Goal: Task Accomplishment & Management: Manage account settings

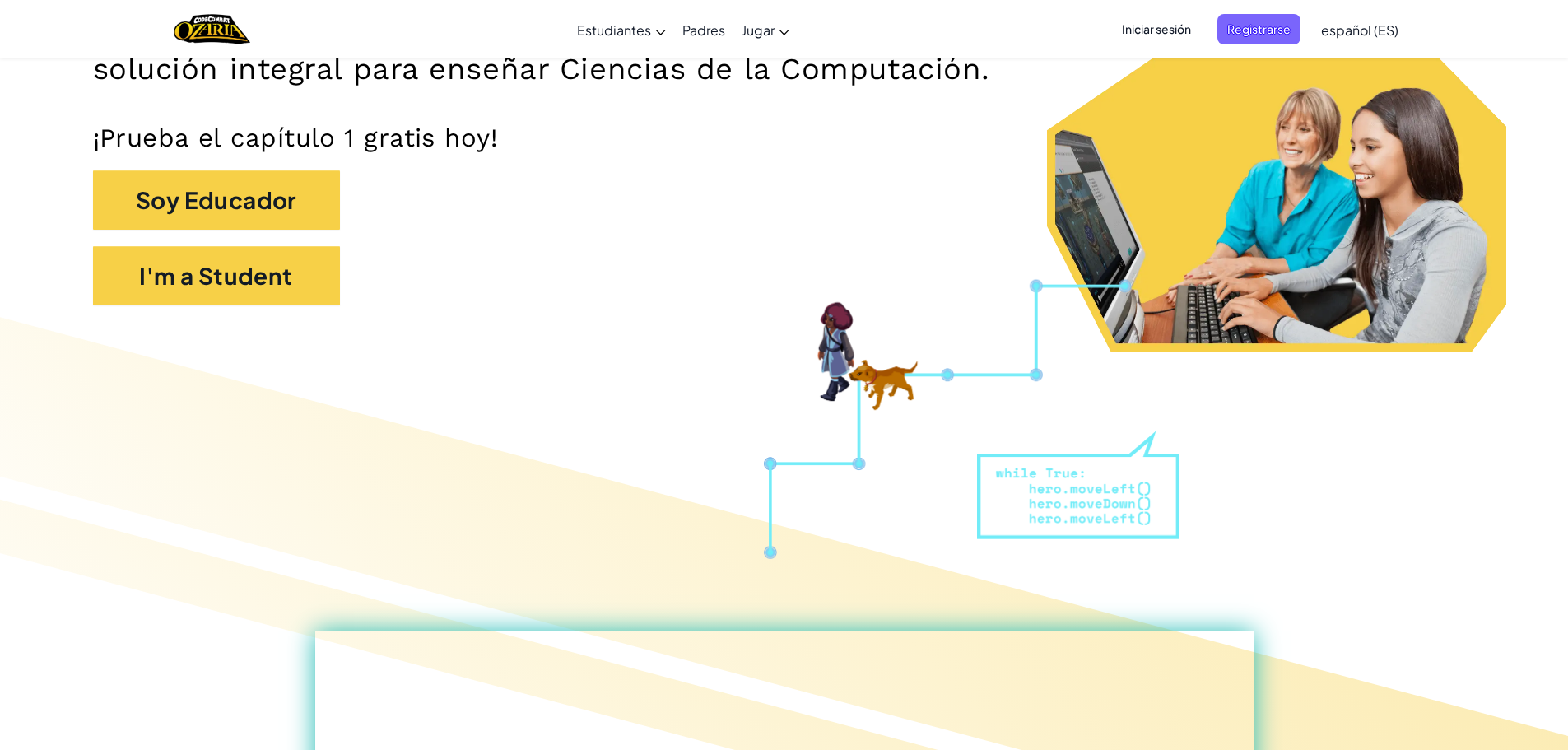
drag, startPoint x: 0, startPoint y: 0, endPoint x: 1184, endPoint y: 135, distance: 1191.7
click at [1184, 135] on p "¡Prueba el capítulo 1 gratis hoy!" at bounding box center [784, 138] width 1383 height 32
click at [1175, 25] on span "Iniciar sesión" at bounding box center [1157, 29] width 89 height 30
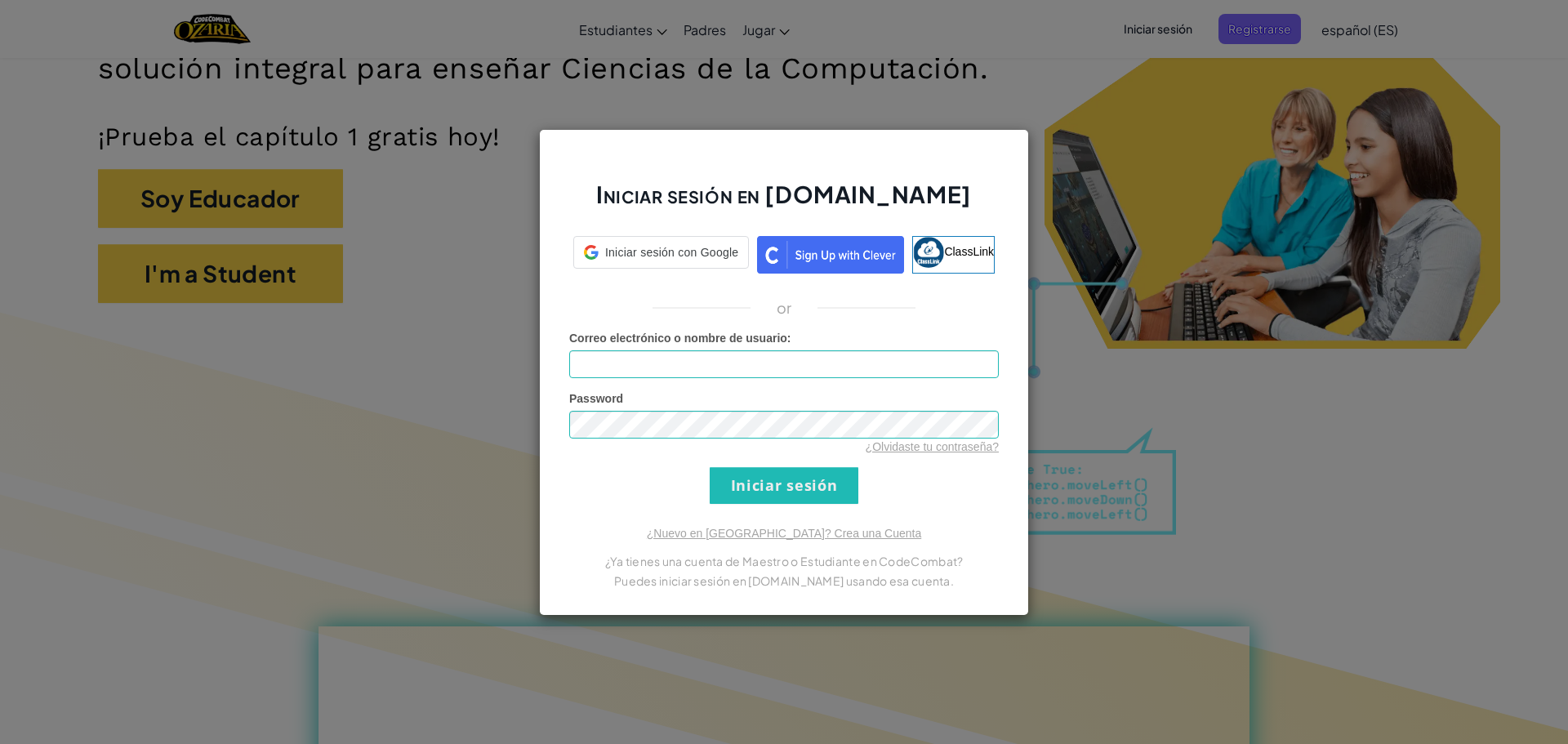
click at [1089, 98] on div "Iniciar sesión en [DOMAIN_NAME] Iniciar sesión con Google Iniciar sesión con Go…" at bounding box center [784, 372] width 1568 height 744
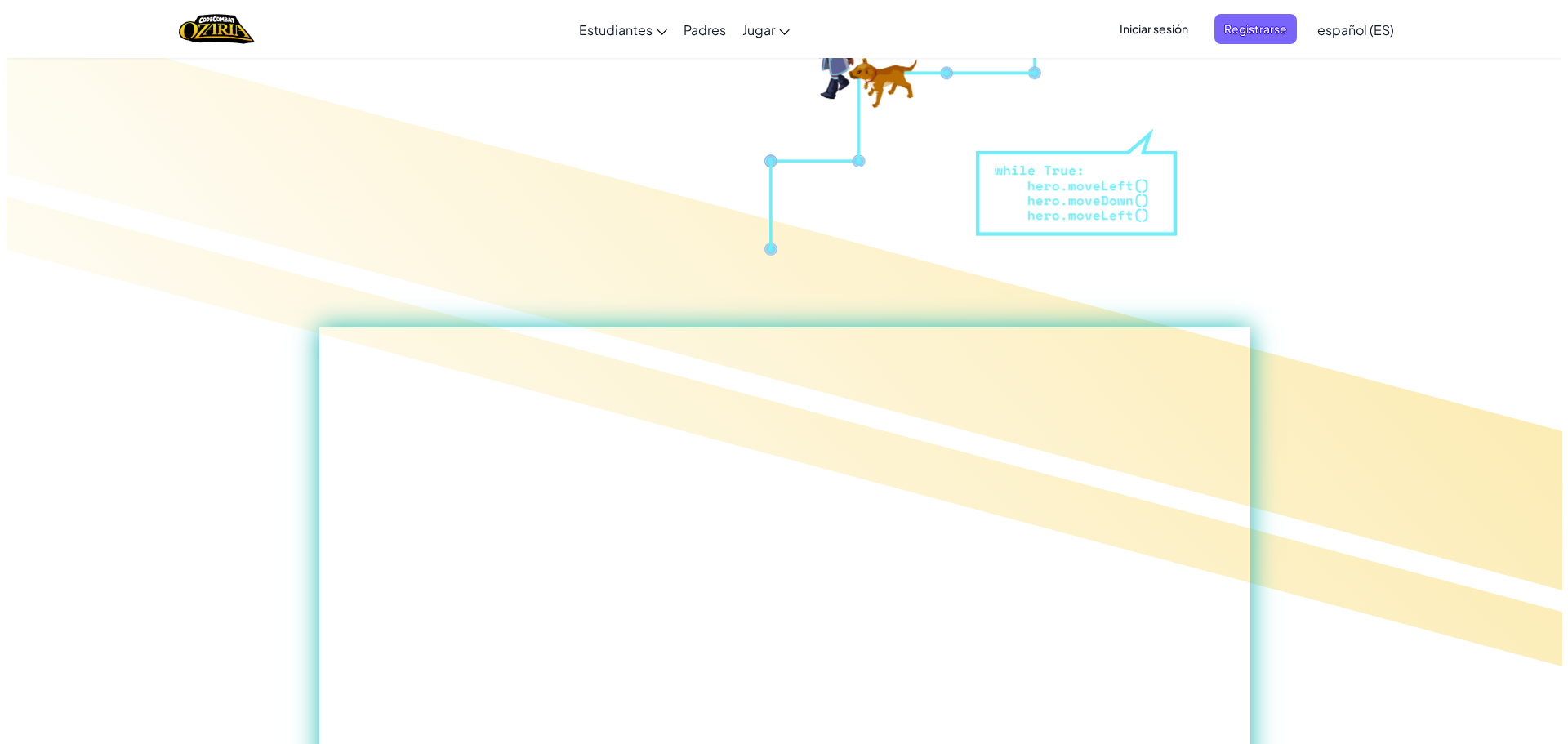
scroll to position [653, 0]
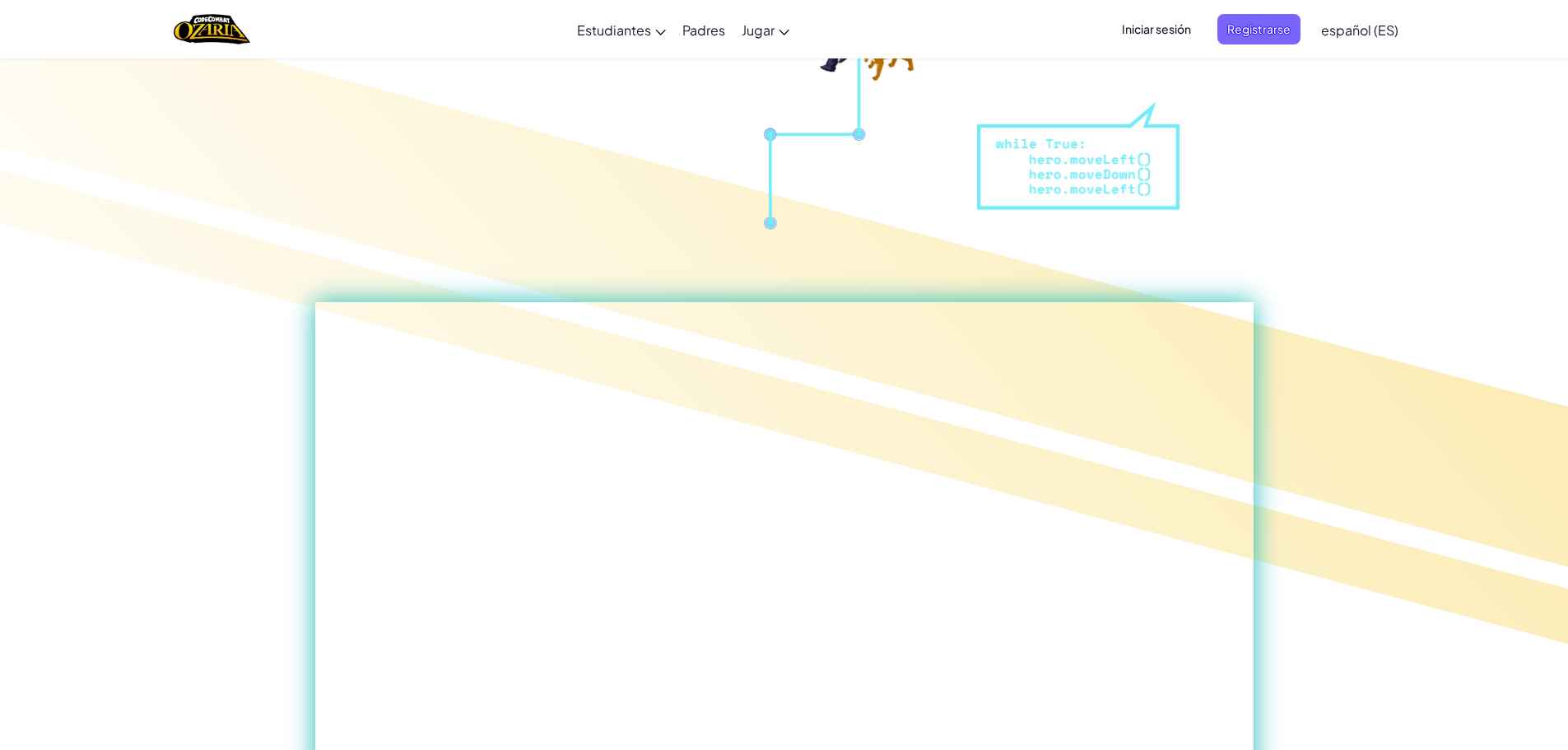
click at [1164, 25] on span "Iniciar sesión" at bounding box center [1157, 29] width 89 height 30
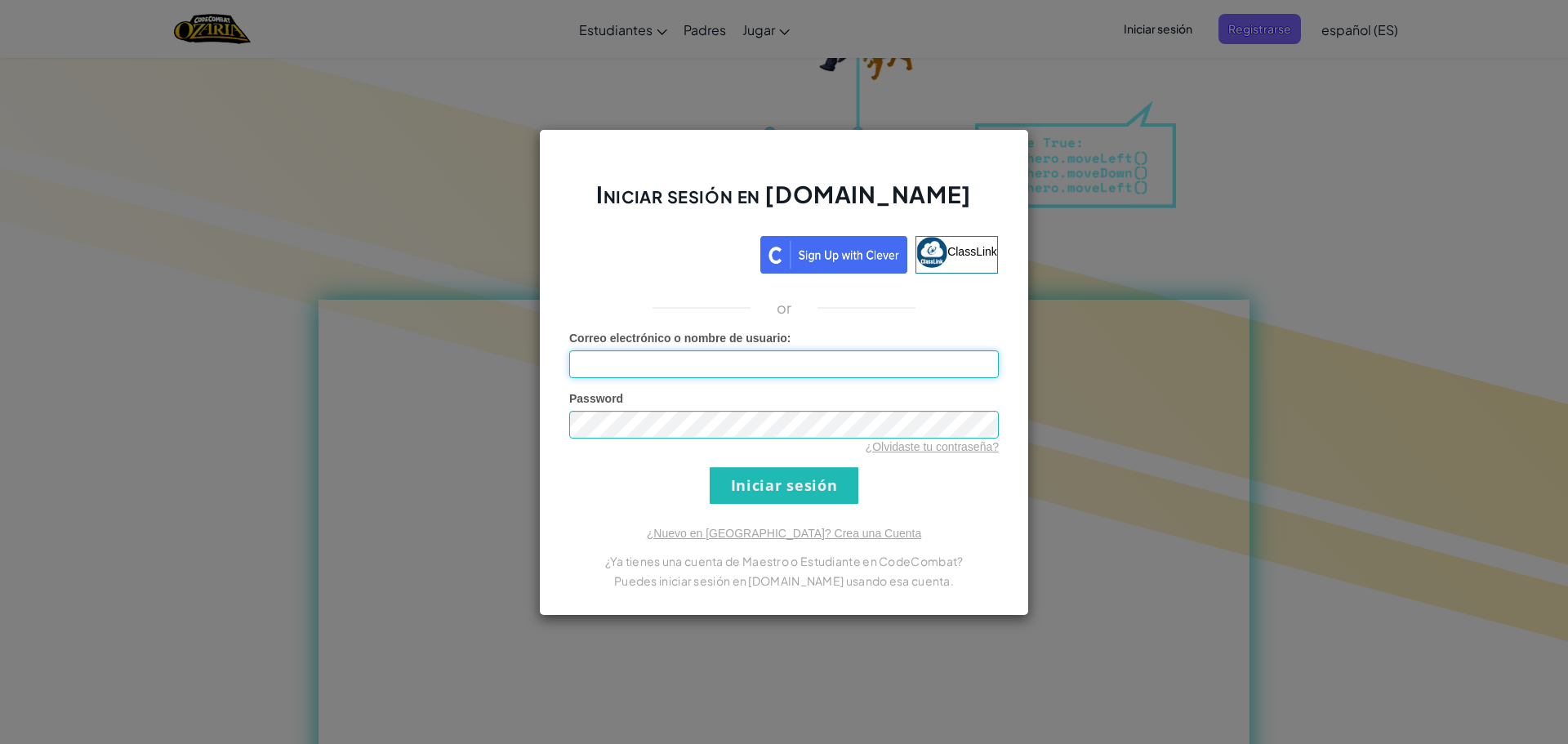
click at [923, 371] on input "Correo electrónico o nombre de usuario :" at bounding box center [784, 364] width 430 height 27
type input "a"
click at [801, 472] on input "Iniciar sesión" at bounding box center [784, 485] width 149 height 37
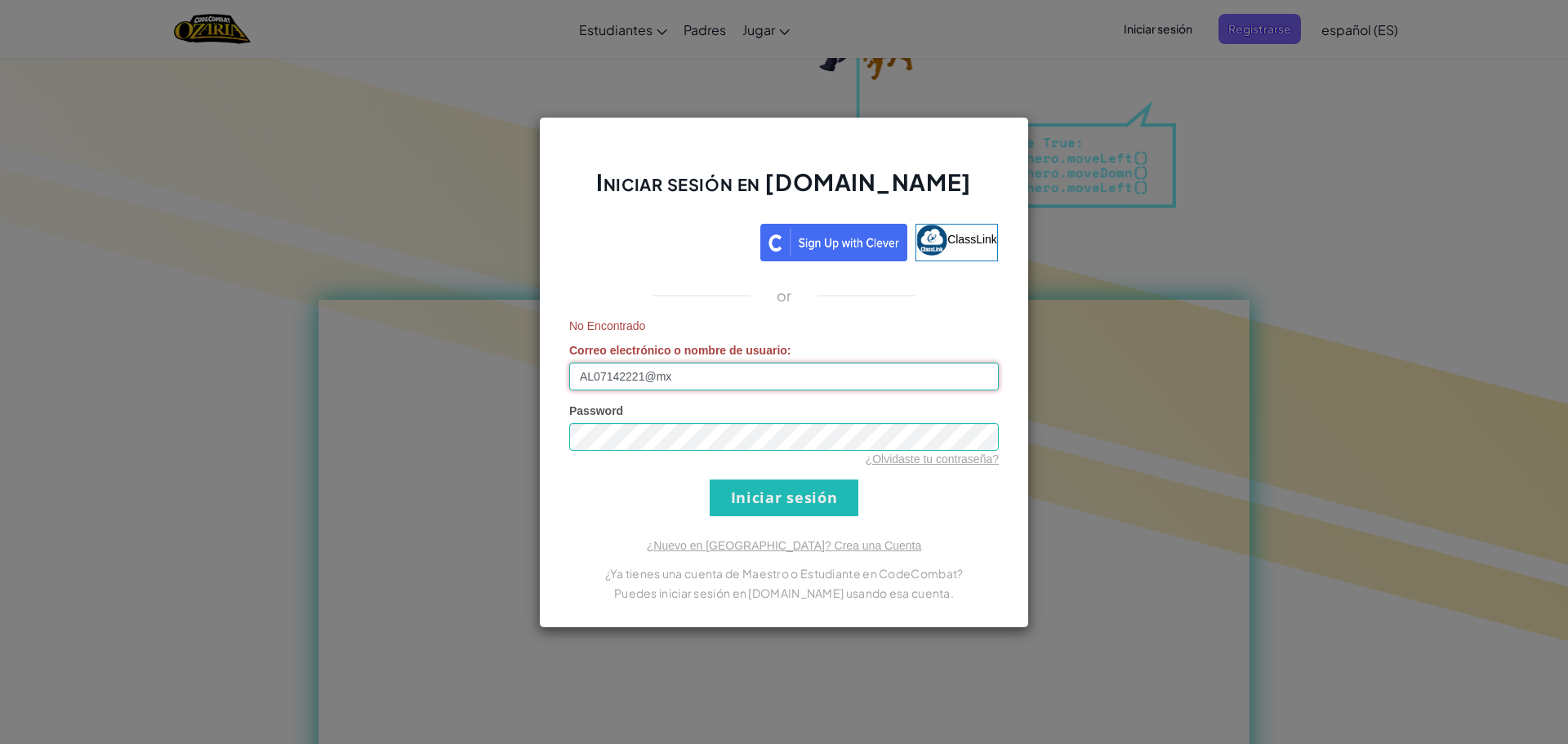
click at [680, 382] on input "AL07142221@mx" at bounding box center [784, 376] width 430 height 27
type input "[EMAIL_ADDRESS][DOMAIN_NAME]"
click at [732, 452] on div "¿Olvidaste tu contraseña?" at bounding box center [784, 458] width 430 height 16
click at [755, 511] on input "Iniciar sesión" at bounding box center [784, 497] width 149 height 37
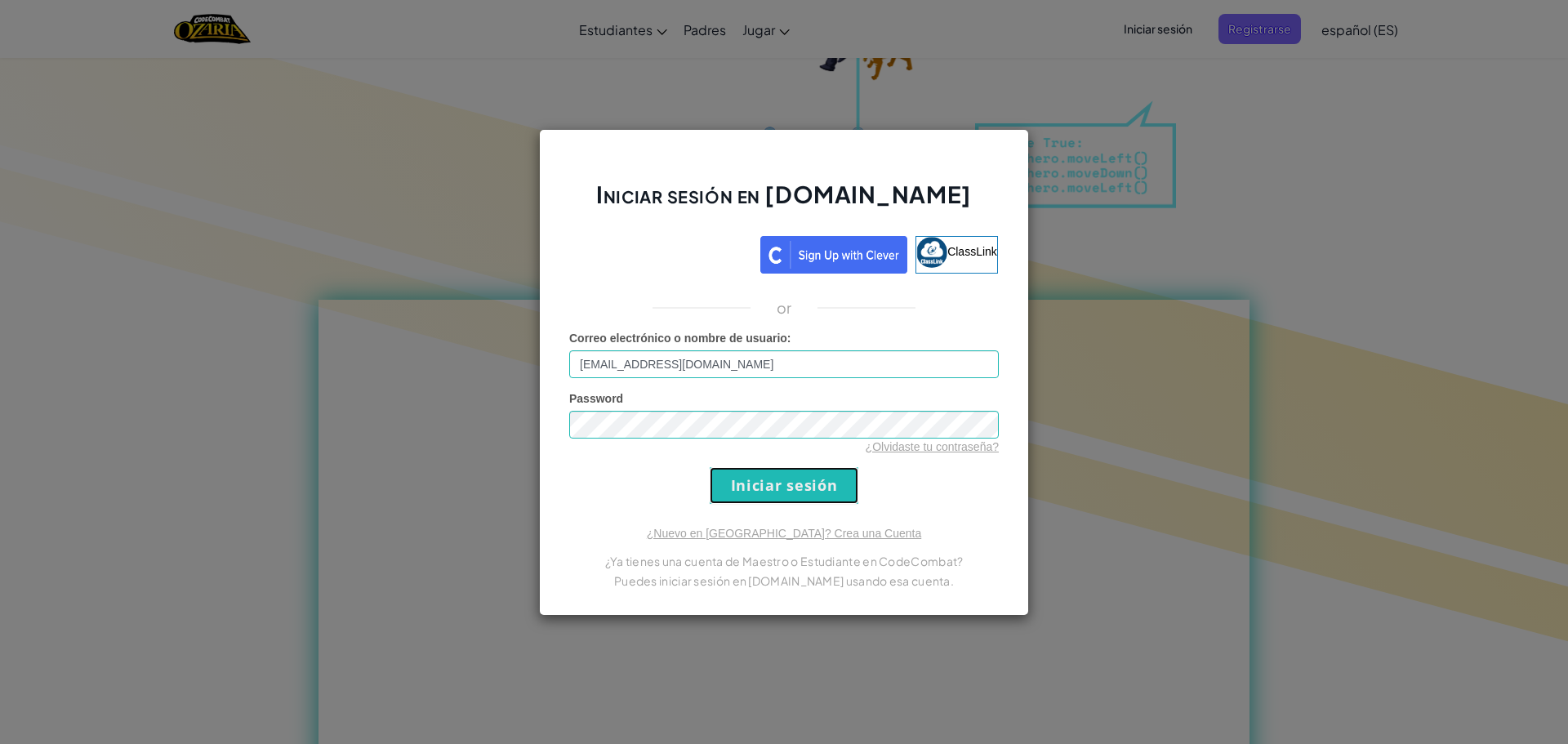
click at [759, 499] on input "Iniciar sesión" at bounding box center [784, 485] width 149 height 37
click at [786, 479] on input "Iniciar sesión" at bounding box center [784, 485] width 149 height 37
